Goal: Task Accomplishment & Management: Complete application form

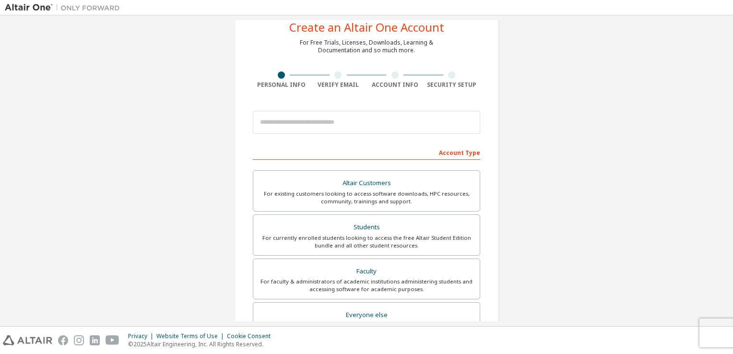
scroll to position [29, 0]
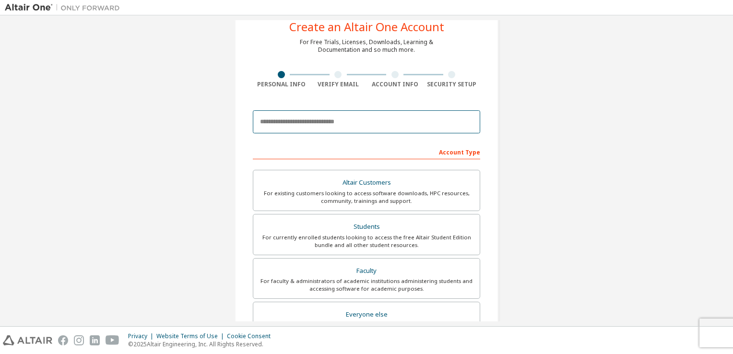
click at [300, 120] on input "email" at bounding box center [366, 121] width 227 height 23
click at [284, 118] on input "email" at bounding box center [366, 121] width 227 height 23
type input "*"
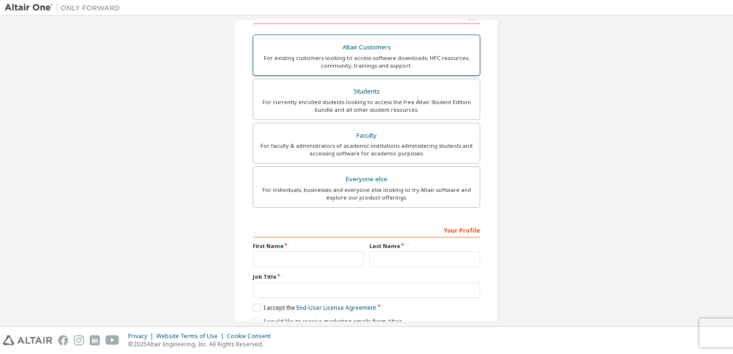
scroll to position [204, 0]
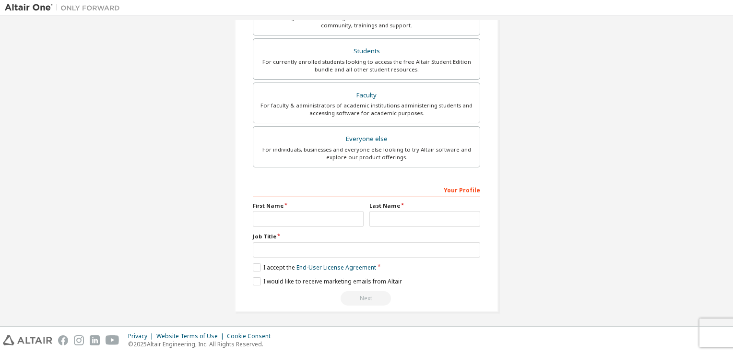
type input "**********"
click at [312, 215] on input "text" at bounding box center [308, 219] width 111 height 16
type input "*"
type input "*********"
click at [378, 216] on input "text" at bounding box center [424, 219] width 111 height 16
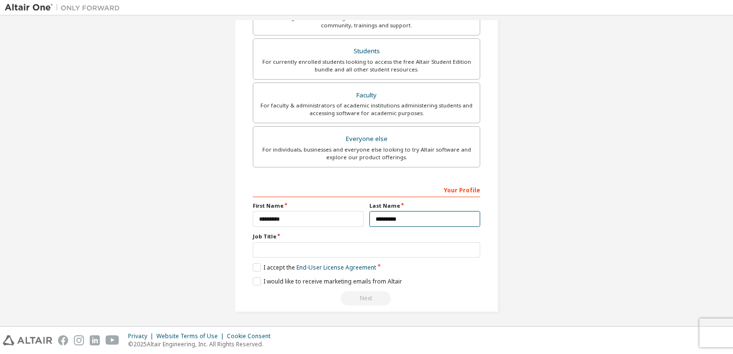
type input "*********"
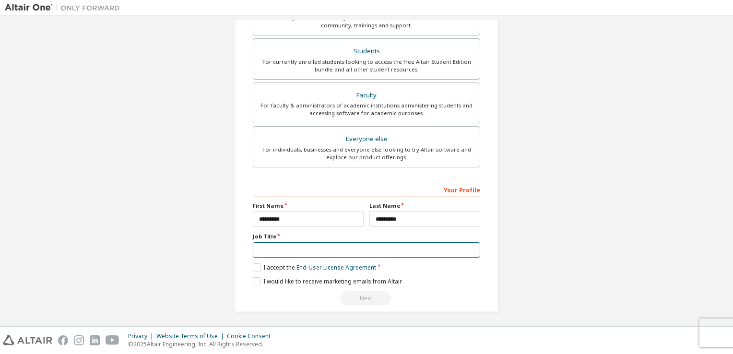
click at [292, 256] on input "text" at bounding box center [366, 250] width 227 height 16
type input "*******"
click at [257, 263] on label "I accept the End-User License Agreement" at bounding box center [314, 267] width 123 height 8
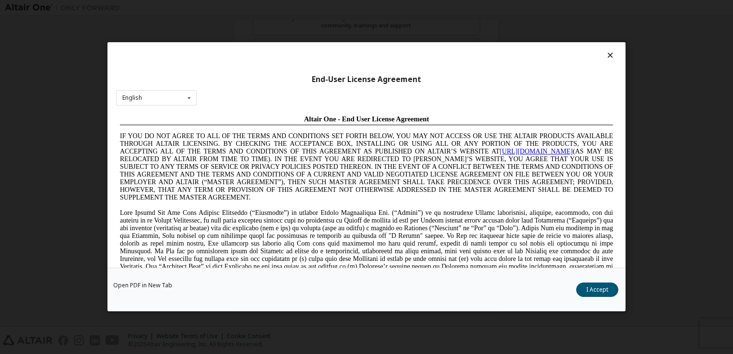
scroll to position [0, 0]
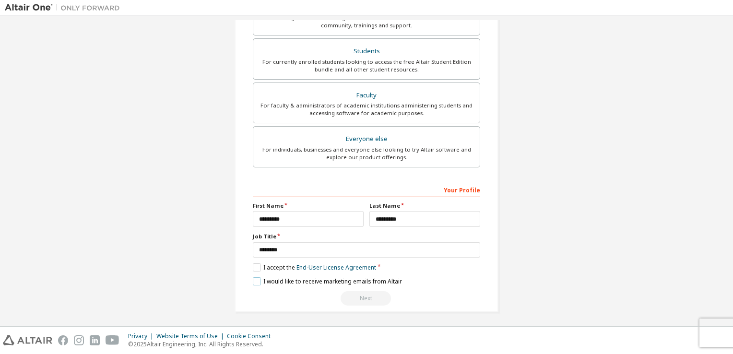
click at [254, 279] on label "I would like to receive marketing emails from Altair" at bounding box center [327, 281] width 149 height 8
click at [359, 300] on div "Next" at bounding box center [366, 298] width 227 height 14
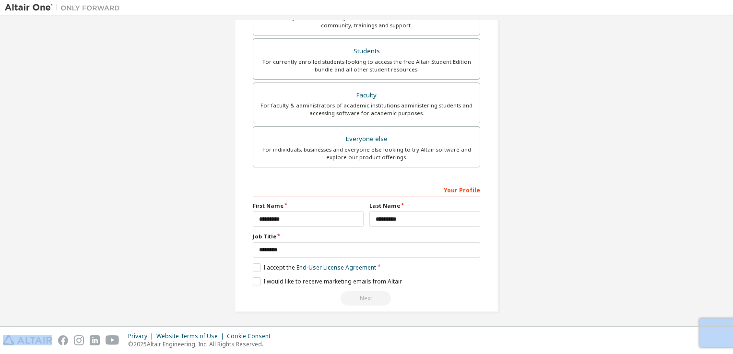
click at [359, 300] on div "Next" at bounding box center [366, 298] width 227 height 14
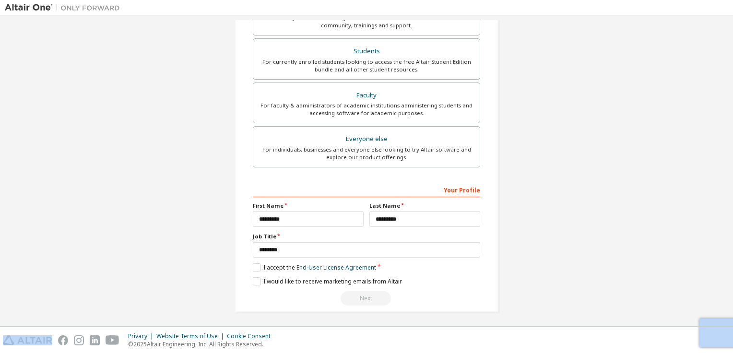
click at [359, 300] on div "Next" at bounding box center [366, 298] width 227 height 14
drag, startPoint x: 359, startPoint y: 300, endPoint x: 482, endPoint y: 310, distance: 122.7
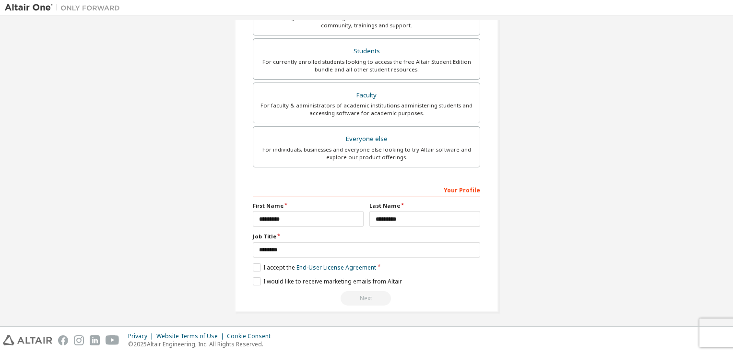
click at [482, 310] on div "**********" at bounding box center [366, 70] width 287 height 508
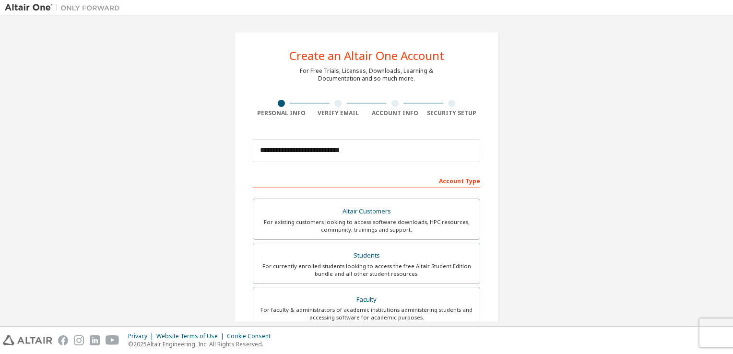
click at [342, 104] on div at bounding box center [338, 103] width 57 height 7
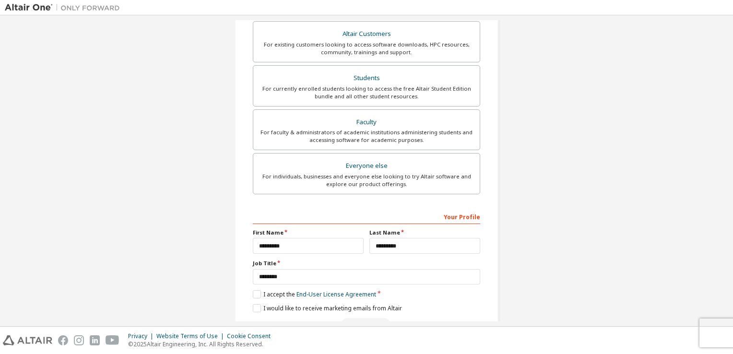
scroll to position [204, 0]
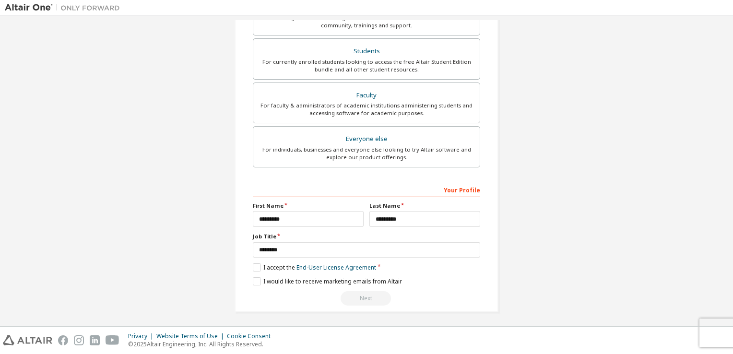
click at [358, 291] on div "Next" at bounding box center [366, 298] width 227 height 14
drag, startPoint x: 358, startPoint y: 290, endPoint x: 392, endPoint y: 311, distance: 40.1
click at [392, 311] on div "**********" at bounding box center [366, 70] width 287 height 508
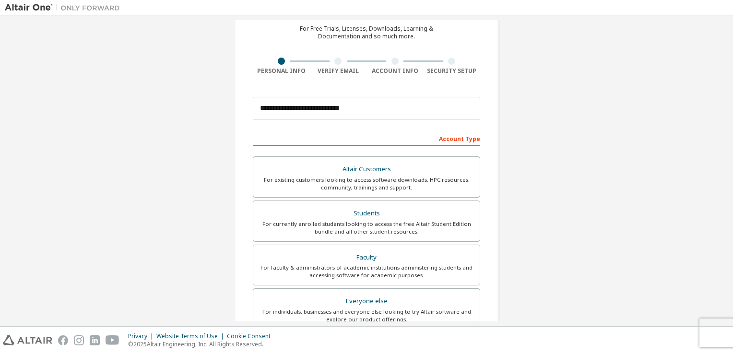
scroll to position [42, 0]
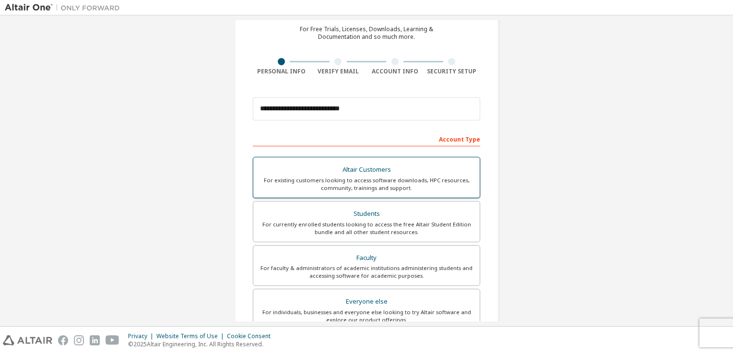
click at [347, 169] on div "Altair Customers" at bounding box center [366, 169] width 215 height 13
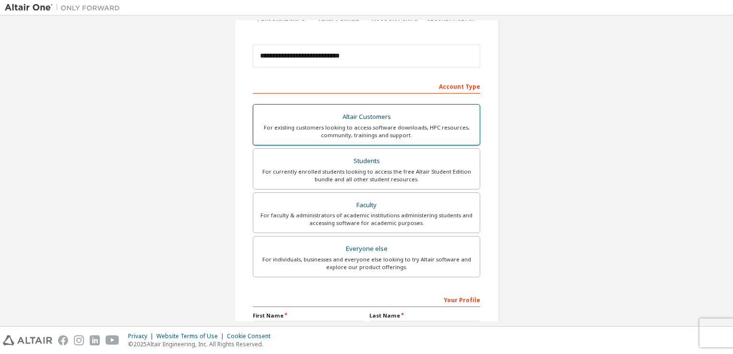
scroll to position [0, 0]
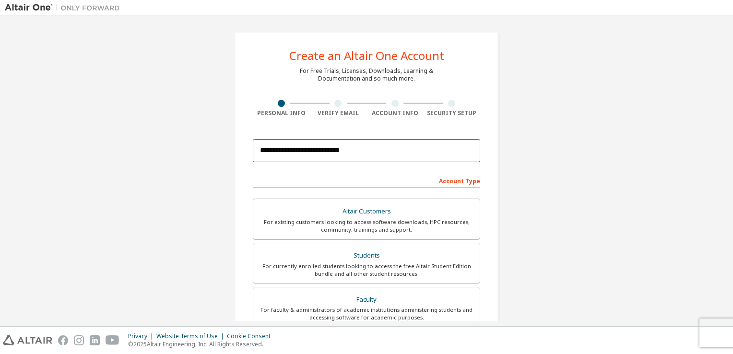
click at [386, 145] on input "**********" at bounding box center [366, 150] width 227 height 23
type input "*"
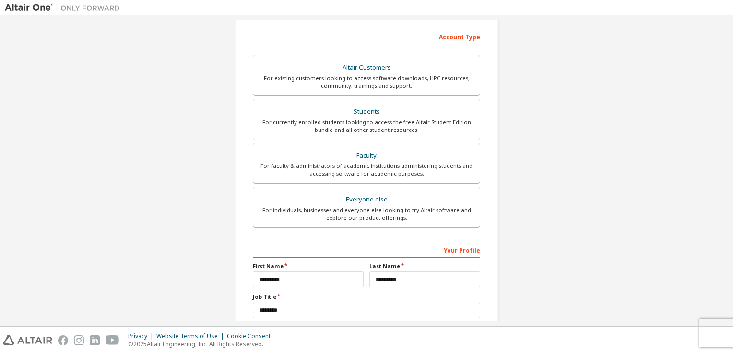
scroll to position [204, 0]
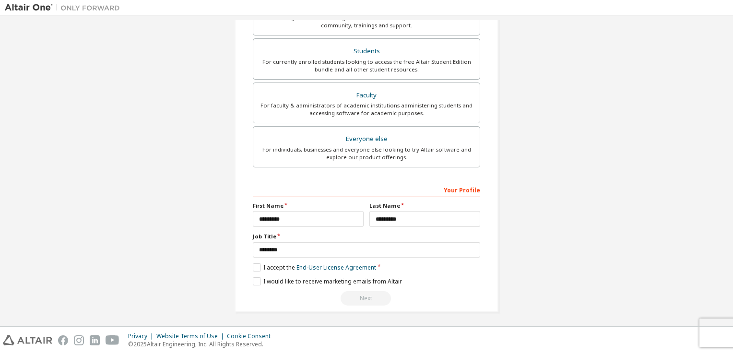
click at [362, 293] on div "Next" at bounding box center [366, 298] width 227 height 14
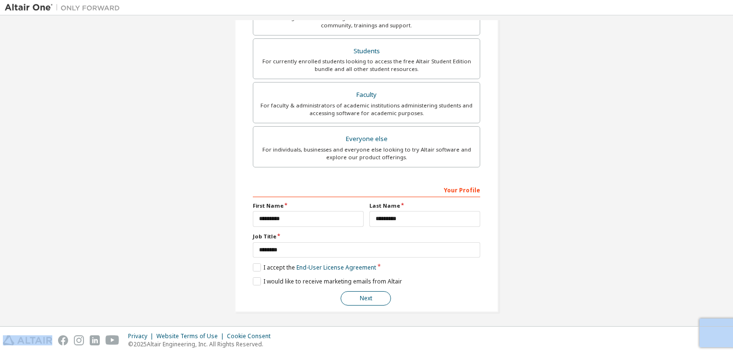
click at [378, 296] on button "Next" at bounding box center [366, 298] width 50 height 14
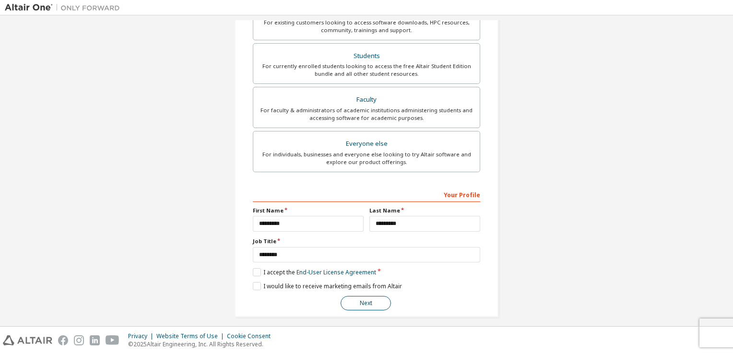
scroll to position [237, 0]
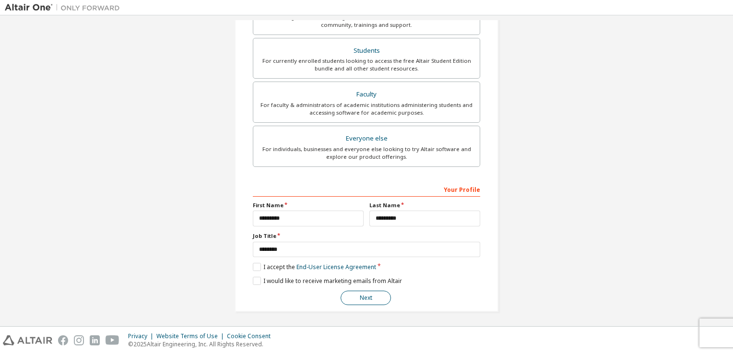
click at [378, 296] on button "Next" at bounding box center [366, 298] width 50 height 14
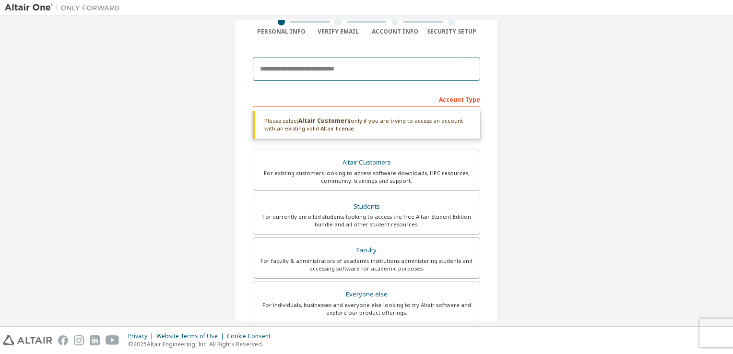
scroll to position [77, 0]
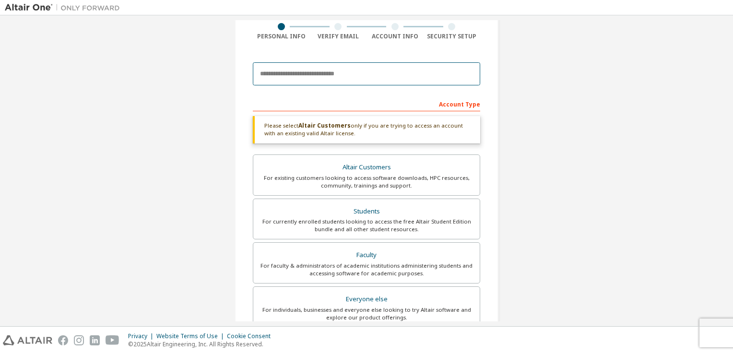
click at [331, 71] on input "email" at bounding box center [366, 73] width 227 height 23
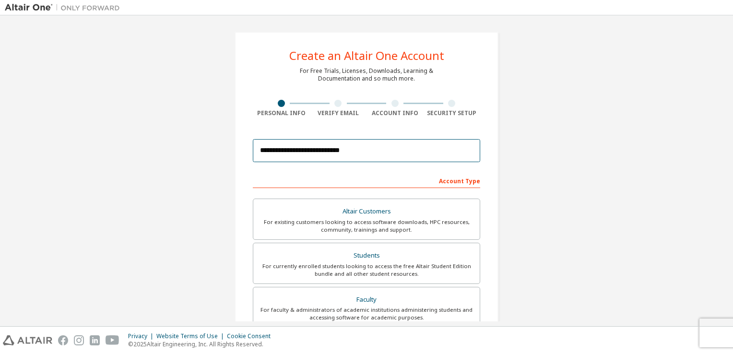
scroll to position [204, 0]
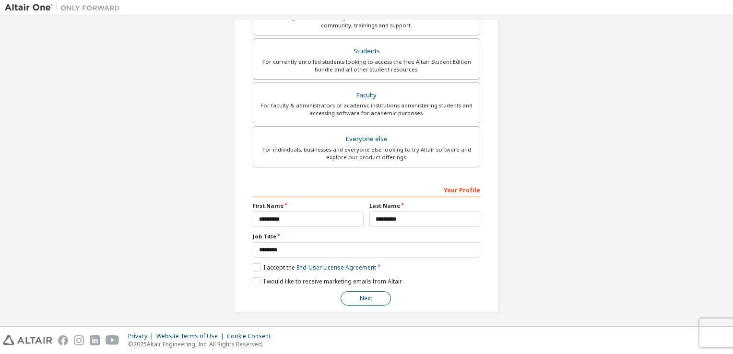
type input "**********"
click at [350, 295] on button "Next" at bounding box center [366, 298] width 50 height 14
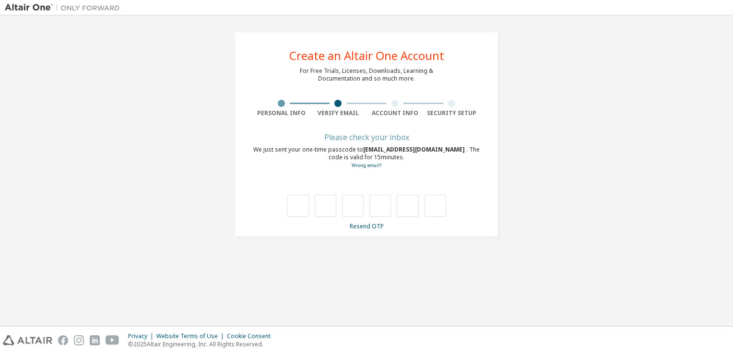
scroll to position [0, 0]
type input "*"
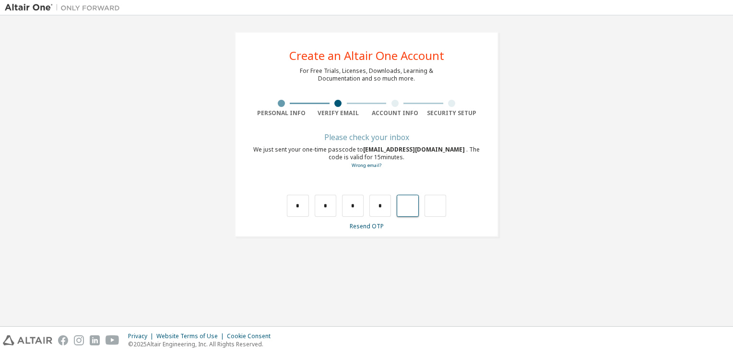
type input "*"
